Goal: Task Accomplishment & Management: Manage account settings

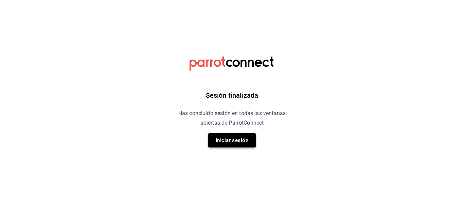
click at [217, 141] on button "Iniciar sesión" at bounding box center [232, 140] width 48 height 14
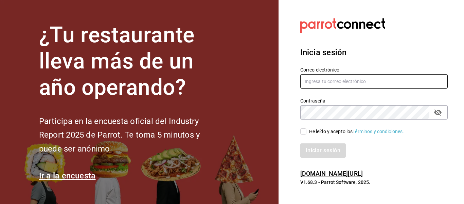
click at [312, 84] on input "text" at bounding box center [373, 81] width 147 height 14
click at [323, 83] on input "r" at bounding box center [373, 81] width 147 height 14
click at [337, 77] on input "r" at bounding box center [373, 81] width 147 height 14
type input "restaurante@hotellepanto.com"
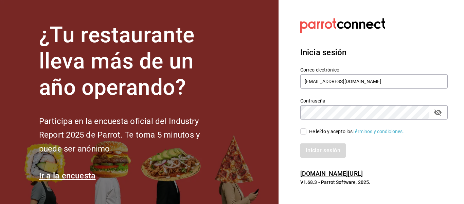
click at [302, 134] on input "He leído y acepto los Términos y condiciones." at bounding box center [303, 131] width 6 height 6
checkbox input "true"
click at [331, 150] on button "Iniciar sesión" at bounding box center [323, 150] width 46 height 14
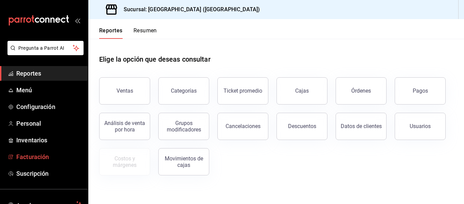
click at [43, 157] on span "Facturación" at bounding box center [49, 156] width 66 height 9
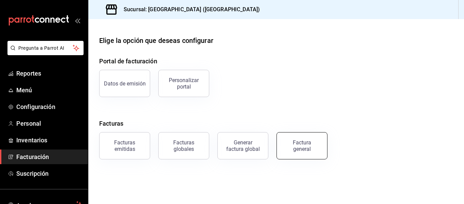
click at [291, 143] on div "Factura general" at bounding box center [302, 145] width 34 height 13
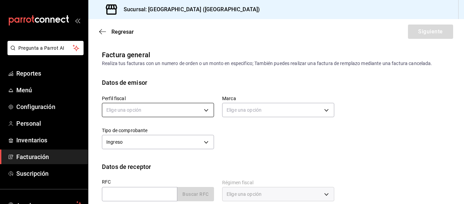
click at [204, 111] on body "Pregunta a Parrot AI Reportes Menú Configuración Personal Inventarios Facturaci…" at bounding box center [232, 102] width 464 height 204
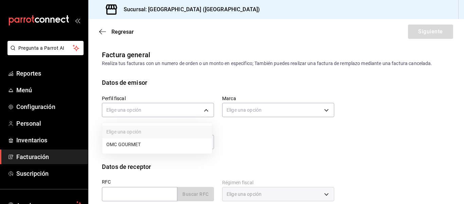
click at [192, 148] on li "OMC GOURMET" at bounding box center [157, 144] width 110 height 13
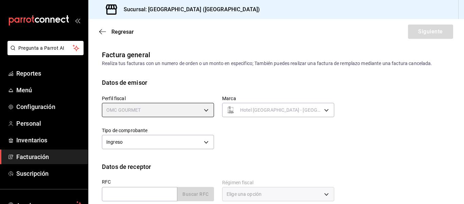
type input "46af66a3-9ef9-469f-9491-2c4bb9ef7882"
type input "78876d7d-d969-4c97-957f-d97bcaf374a8"
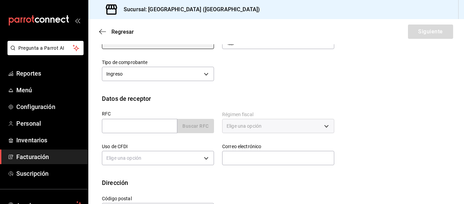
scroll to position [93, 0]
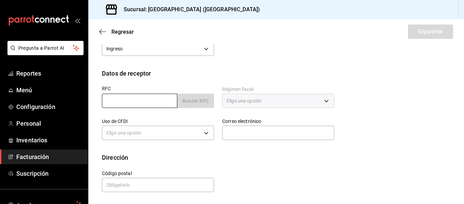
click at [137, 100] on input "text" at bounding box center [139, 100] width 75 height 14
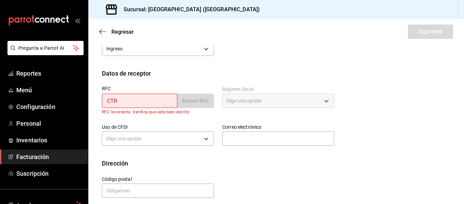
type input "CTR230928GC7"
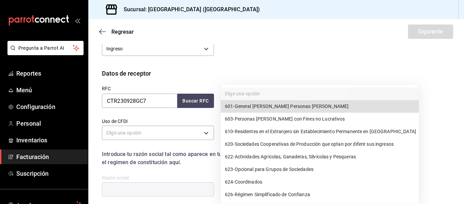
click at [323, 102] on body "Pregunta a Parrot AI Reportes Menú Configuración Personal Inventarios Facturaci…" at bounding box center [232, 102] width 464 height 204
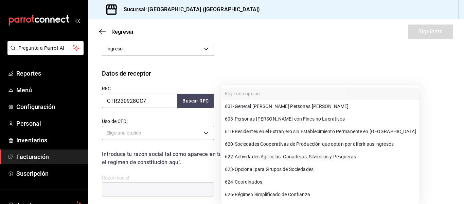
click at [203, 133] on div at bounding box center [232, 102] width 464 height 204
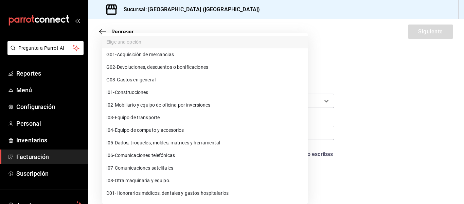
click at [201, 134] on body "Pregunta a Parrot AI Reportes Menú Configuración Personal Inventarios Facturaci…" at bounding box center [232, 102] width 464 height 204
click at [177, 78] on li "G03 - Gastos en general" at bounding box center [205, 79] width 206 height 13
type input "G03"
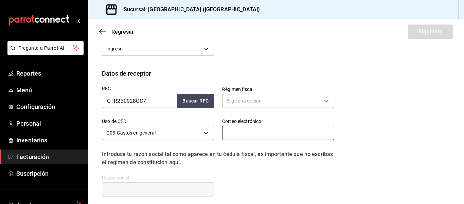
click at [270, 135] on input "text" at bounding box center [278, 132] width 112 height 14
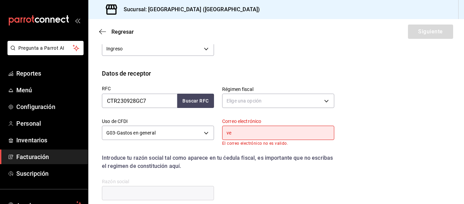
type input "ventasyreservaciones@hotellepanto.com"
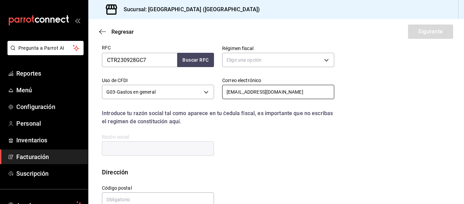
scroll to position [147, 0]
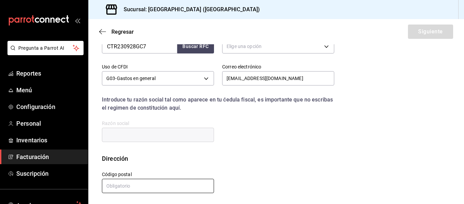
click at [201, 185] on input "text" at bounding box center [158, 185] width 112 height 14
type input "77533"
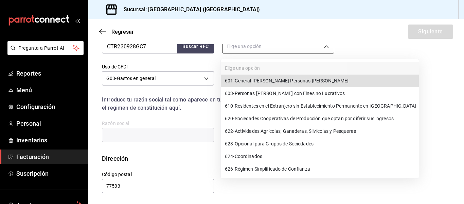
click at [235, 49] on body "Pregunta a Parrot AI Reportes Menú Configuración Personal Inventarios Facturaci…" at bounding box center [232, 102] width 464 height 204
click at [432, 66] on div at bounding box center [232, 102] width 464 height 204
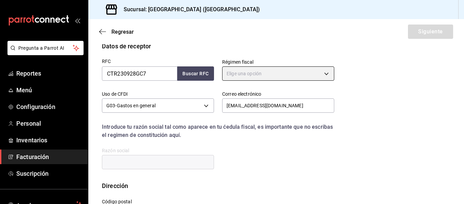
scroll to position [107, 0]
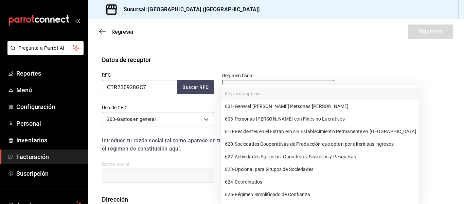
click at [327, 85] on body "Pregunta a Parrot AI Reportes Menú Configuración Personal Inventarios Facturaci…" at bounding box center [232, 102] width 464 height 204
click at [311, 120] on span "603 - Personas Morales con Fines no Lucrativos" at bounding box center [285, 118] width 120 height 7
type input "603"
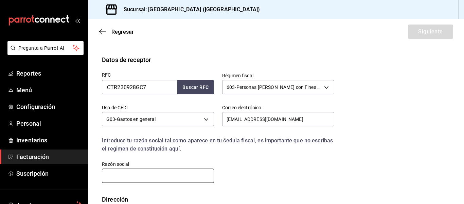
click at [184, 177] on input "text" at bounding box center [158, 175] width 112 height 14
type input "CARTOTO TRAVEL"
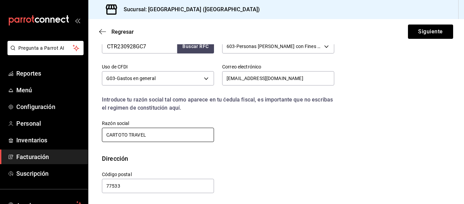
scroll to position [149, 0]
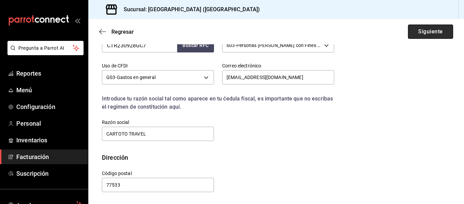
click at [431, 33] on button "Siguiente" at bounding box center [430, 31] width 45 height 14
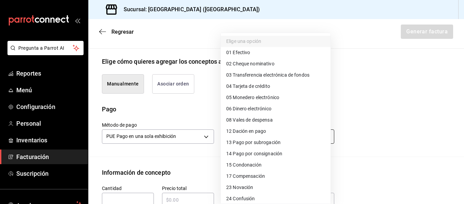
click at [325, 134] on body "Pregunta a Parrot AI Reportes Menú Configuración Personal Inventarios Facturaci…" at bounding box center [232, 102] width 464 height 204
click at [296, 73] on span "03 Transferencia electrónica de fondos" at bounding box center [267, 74] width 83 height 7
type input "03"
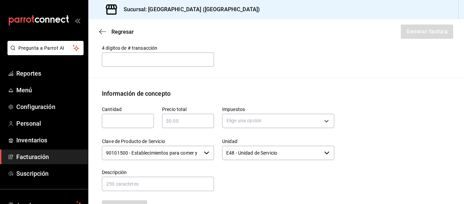
scroll to position [271, 0]
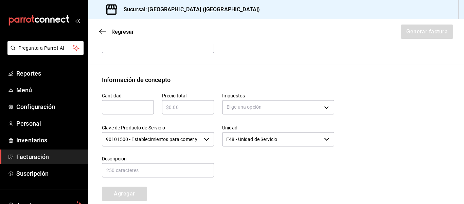
click at [140, 110] on input "text" at bounding box center [128, 107] width 52 height 8
type input "1"
click at [175, 102] on div "​" at bounding box center [188, 107] width 52 height 14
type input "$1120"
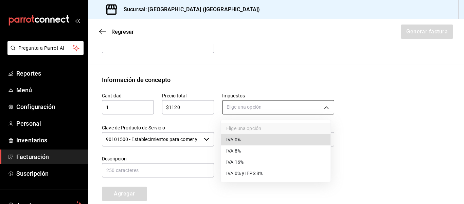
click at [263, 105] on body "Pregunta a Parrot AI Reportes Menú Configuración Personal Inventarios Facturaci…" at bounding box center [232, 102] width 464 height 204
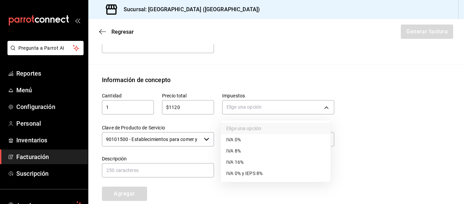
click at [249, 160] on li "IVA 16%" at bounding box center [276, 161] width 110 height 11
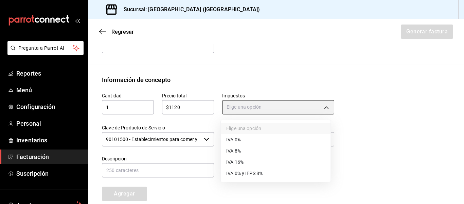
type input "IVA_16"
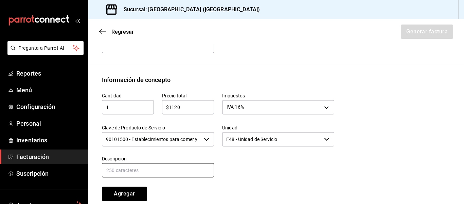
click at [185, 170] on input "text" at bounding box center [158, 170] width 112 height 14
drag, startPoint x: 185, startPoint y: 170, endPoint x: 167, endPoint y: 172, distance: 17.5
click at [167, 172] on input "text" at bounding box center [158, 170] width 112 height 14
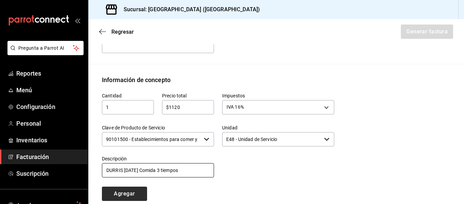
type input "DURRIS 14/08/2025 Comida 3 tiempos"
click at [133, 193] on button "Agregar" at bounding box center [124, 193] width 45 height 14
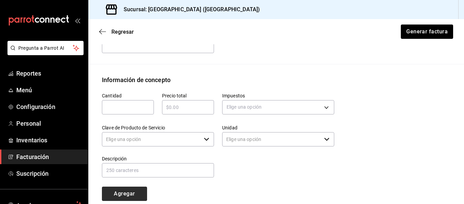
type input "90101500 - Establecimientos para comer y beber"
type input "E48 - Unidad de Servicio"
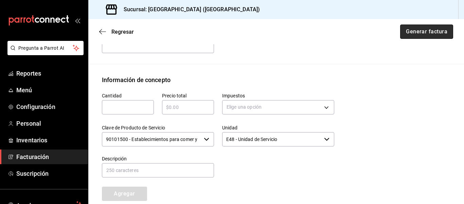
click at [412, 31] on button "Generar factura" at bounding box center [426, 31] width 53 height 14
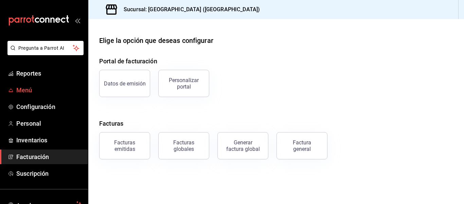
click at [24, 86] on span "Menú" at bounding box center [49, 89] width 66 height 9
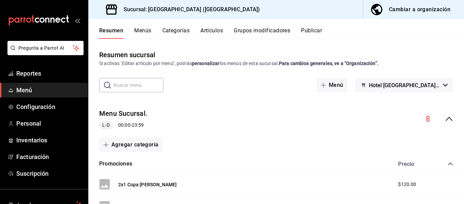
click at [45, 87] on span "Menú" at bounding box center [49, 89] width 66 height 9
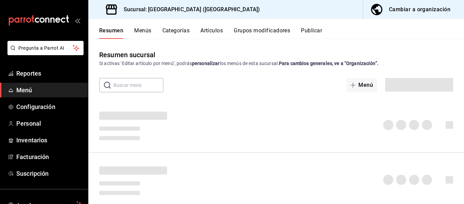
click at [209, 32] on button "Artículos" at bounding box center [212, 33] width 22 height 12
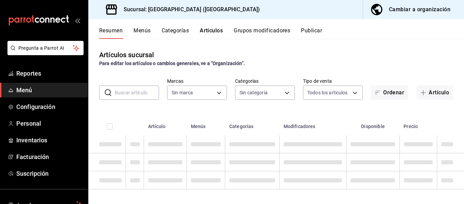
click at [209, 32] on button "Artículos" at bounding box center [211, 33] width 23 height 12
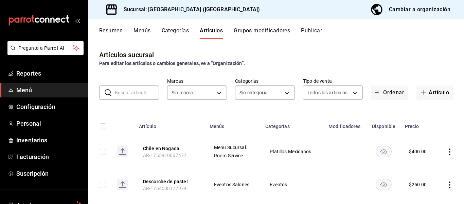
type input "78876d7d-d969-4c97-957f-d97bcaf374a8"
type input "7c177f21-71b9-424a-979d-32f0c8edd2dd,5915ecf2-2e4a-42ab-af5b-cb0f5477f8f2,8cd67…"
click at [142, 94] on input "text" at bounding box center [137, 93] width 44 height 14
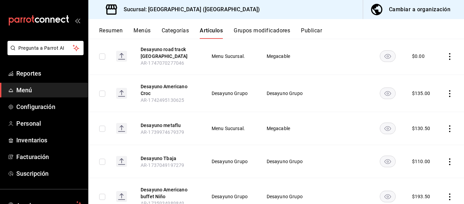
scroll to position [150, 0]
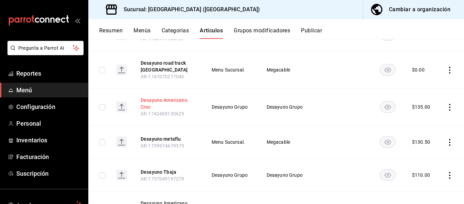
type input "desayuno"
click at [186, 99] on button "Desayuno Americano Croc" at bounding box center [168, 104] width 54 height 14
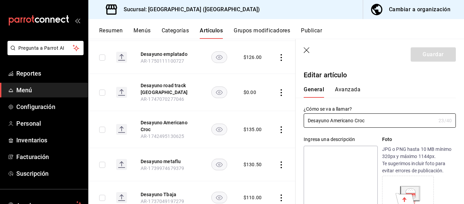
type input "$135.00"
radio input "false"
radio input "true"
type input "Desayuno Americano C"
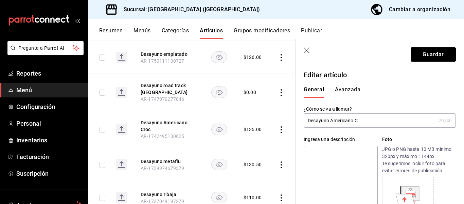
click at [308, 51] on icon "button" at bounding box center [307, 50] width 7 height 7
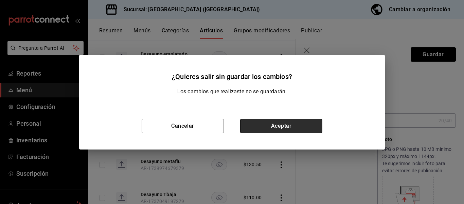
click at [248, 126] on button "Aceptar" at bounding box center [281, 126] width 82 height 14
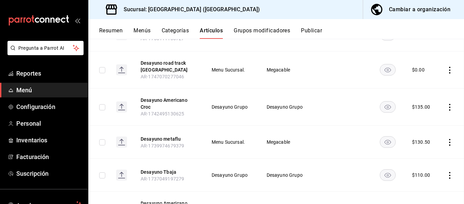
scroll to position [127, 0]
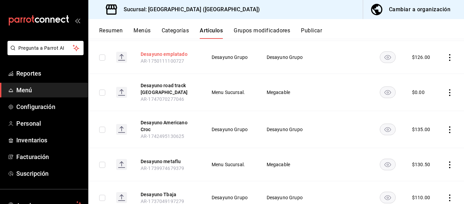
click at [176, 53] on button "Desayuno emplatado" at bounding box center [168, 54] width 54 height 7
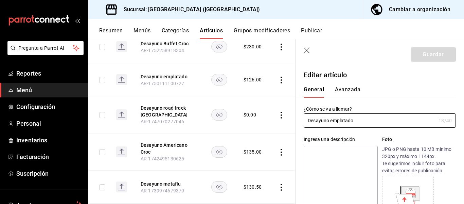
type input "$126.00"
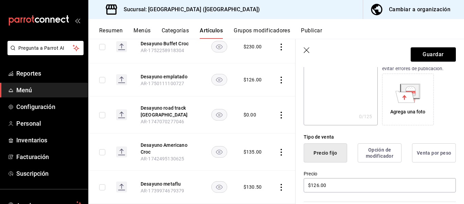
scroll to position [116, 0]
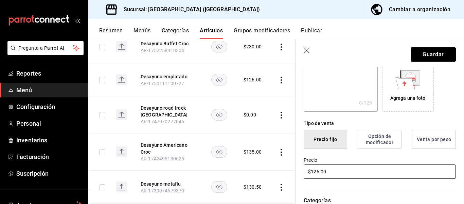
type input "Desayuno emplatado CNC"
click at [350, 173] on input "$126.00" at bounding box center [380, 171] width 152 height 14
type input "$1.00"
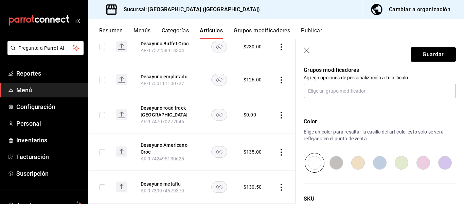
scroll to position [289, 0]
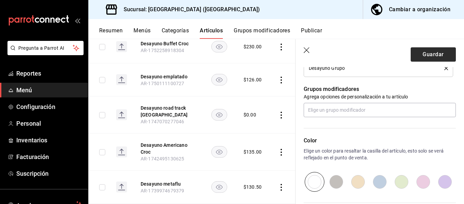
type input "$117.00"
click at [433, 56] on button "Guardar" at bounding box center [433, 54] width 45 height 14
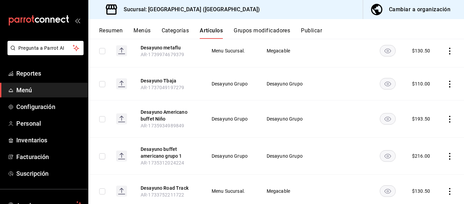
scroll to position [258, 0]
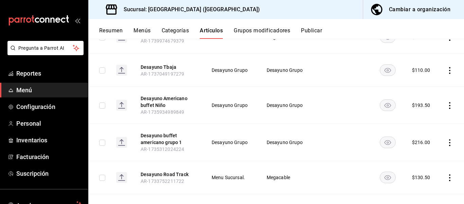
click at [33, 91] on span "Menú" at bounding box center [49, 89] width 66 height 9
